Goal: Browse casually

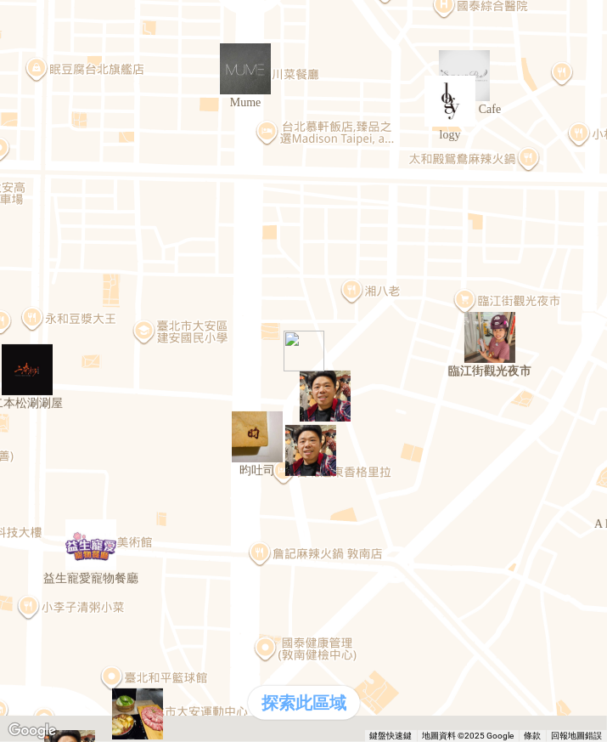
click at [470, 336] on img "臨江街觀光夜市" at bounding box center [490, 337] width 51 height 51
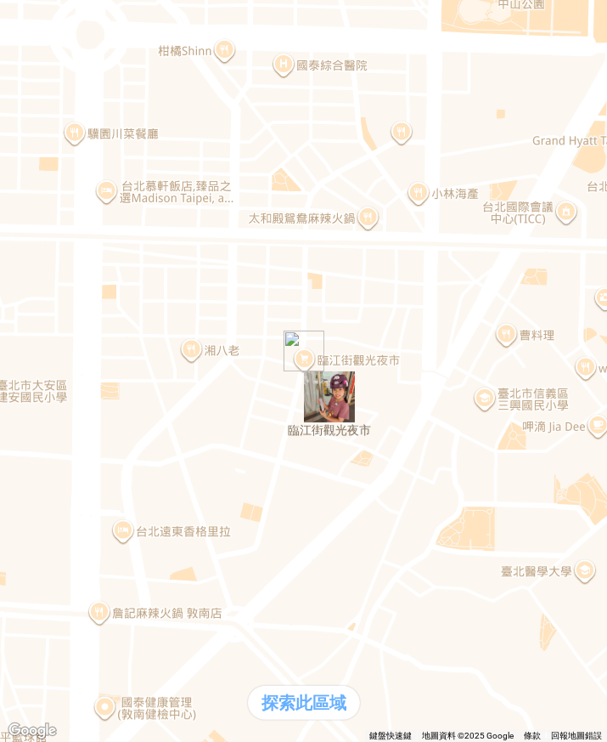
click at [65, 361] on div "熱門口袋名單" at bounding box center [304, 352] width 594 height 18
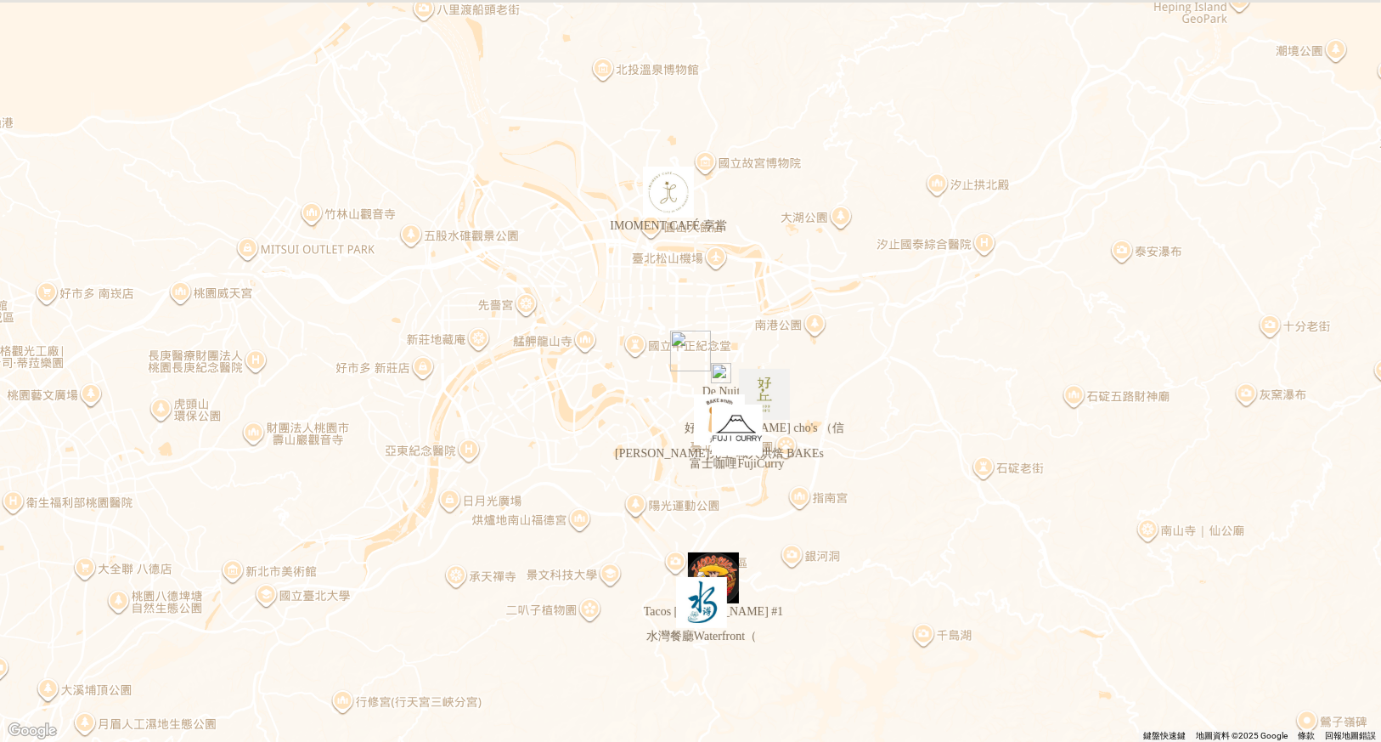
click at [31, 36] on div at bounding box center [691, 36] width 1368 height 0
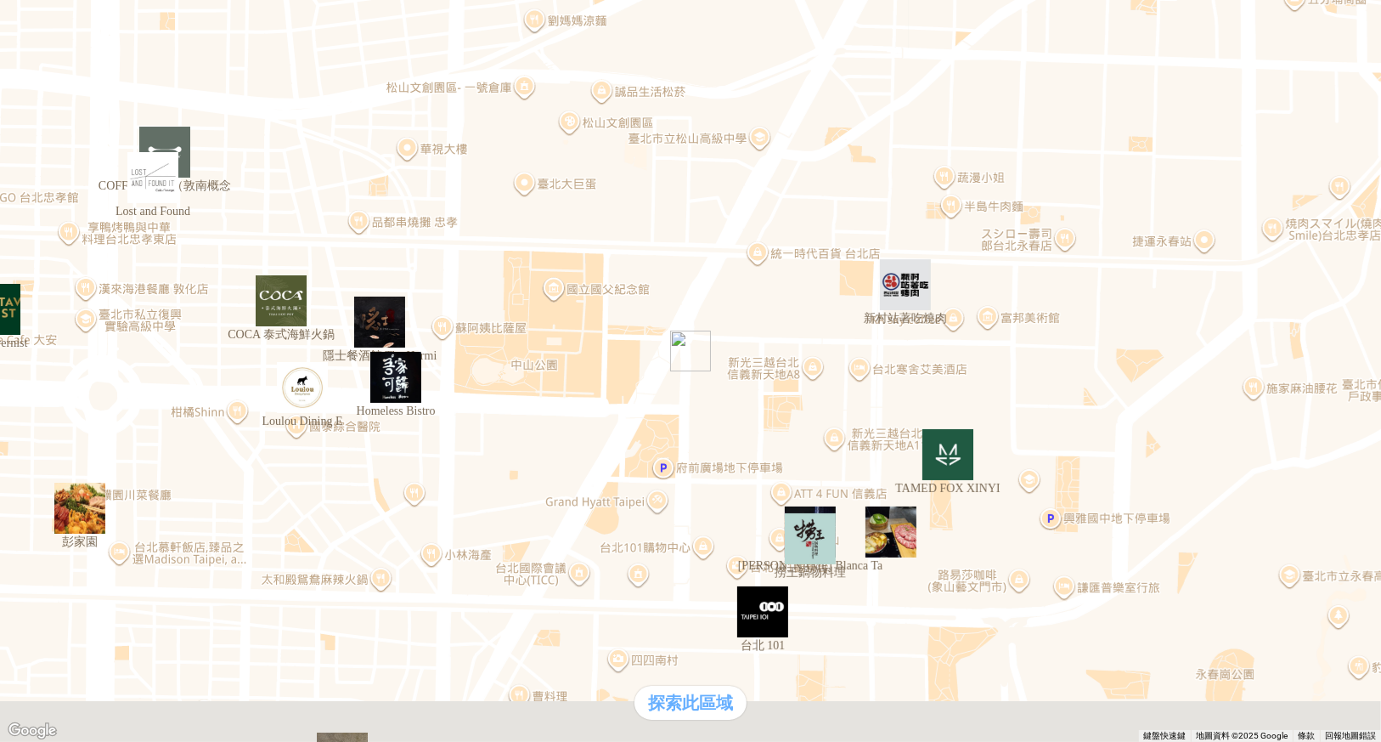
click at [912, 300] on img "新村站著吃燒肉" at bounding box center [905, 284] width 51 height 51
